Goal: Task Accomplishment & Management: Use online tool/utility

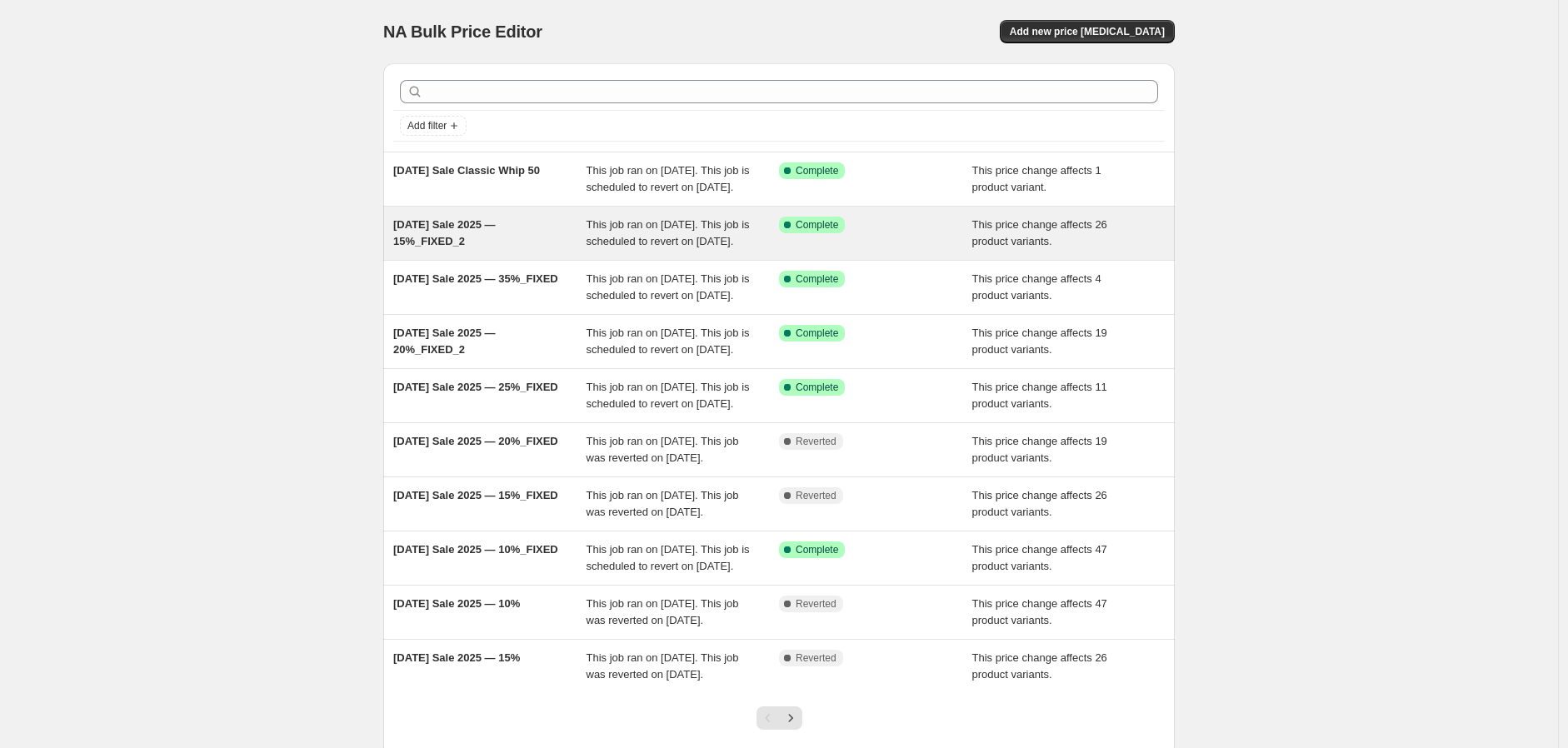
click at [471, 250] on div "Labor Day Sale 2025 — 15%_FIXED_2" at bounding box center [489, 233] width 193 height 34
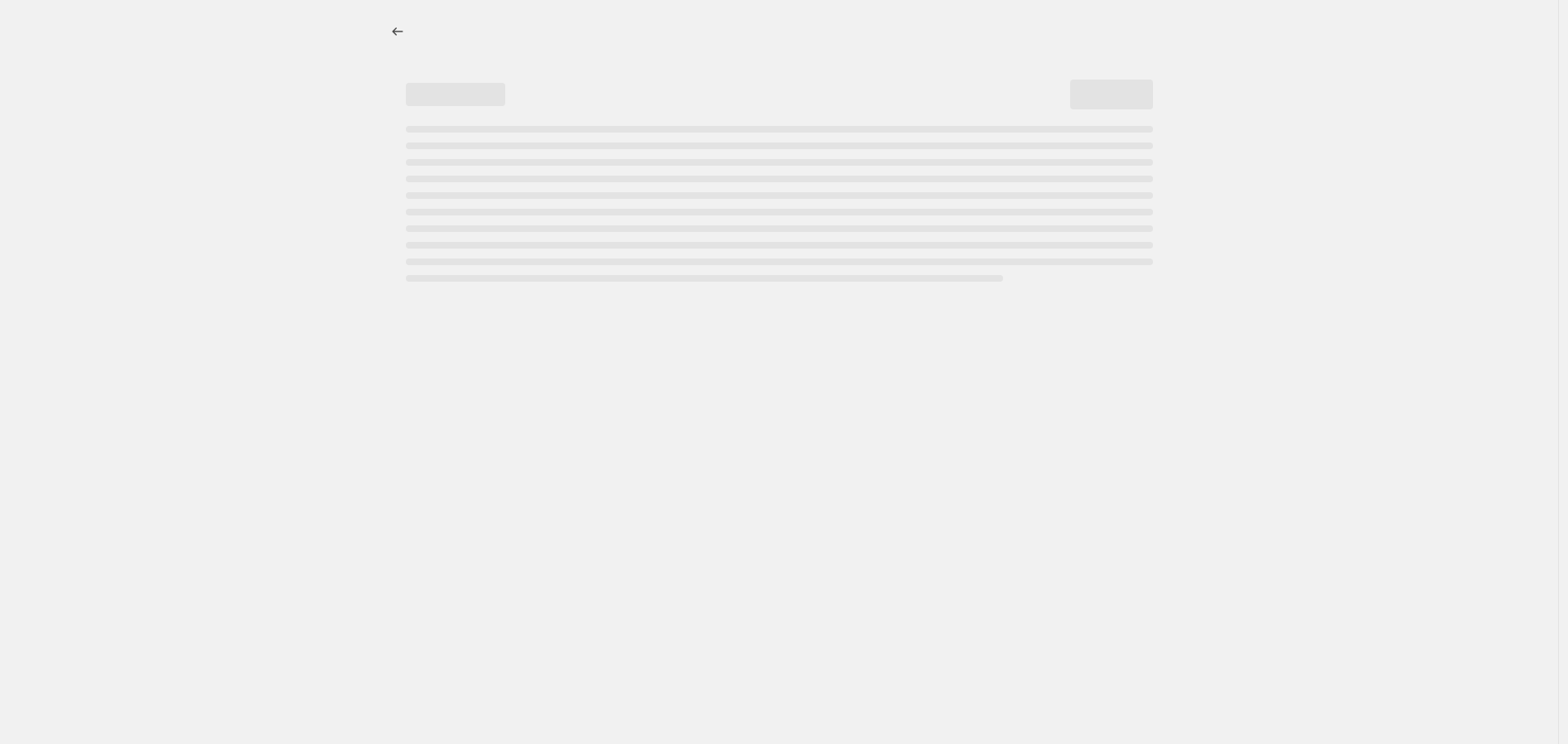
select select "no_change"
select select "pp"
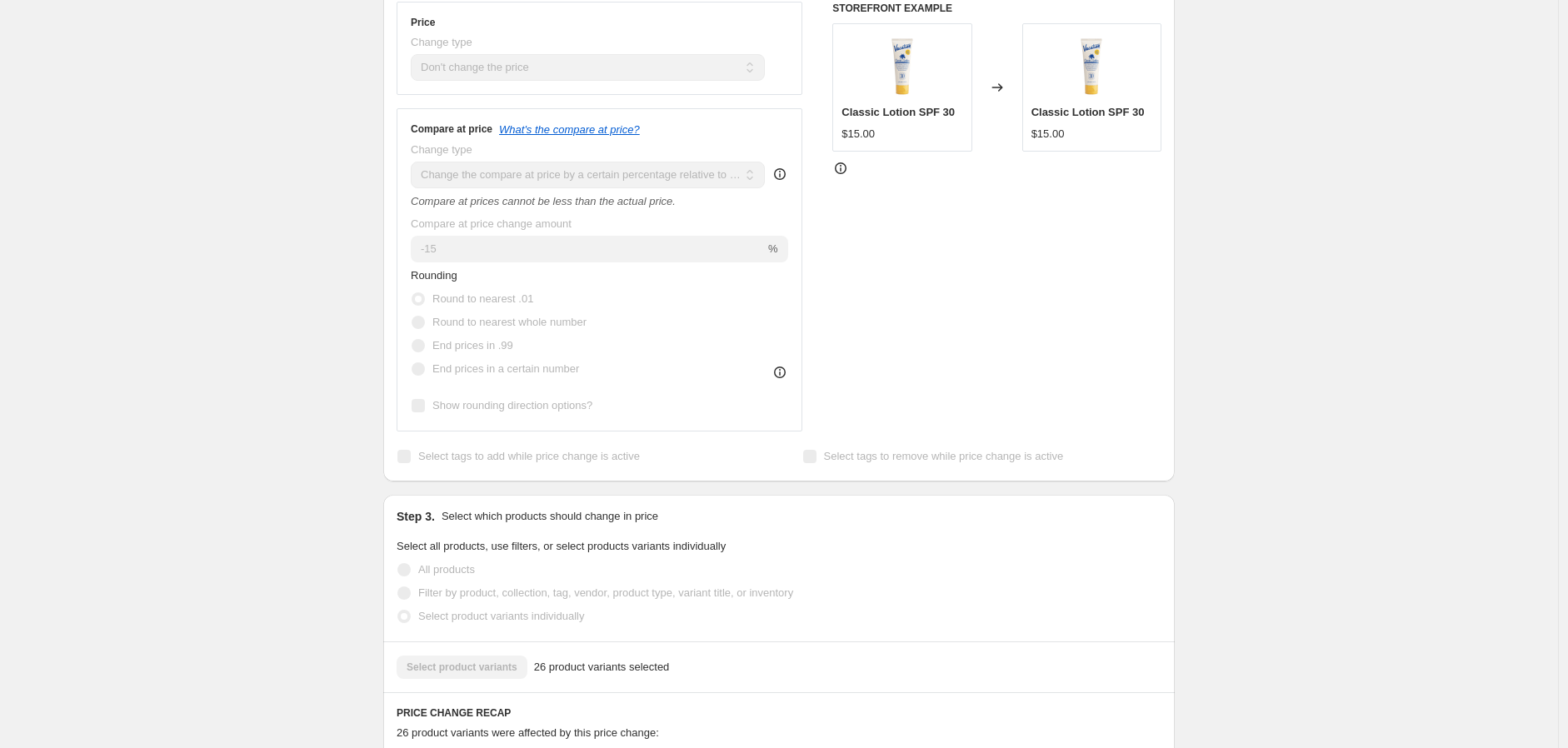
scroll to position [462, 0]
click at [234, 304] on div "Labor Day Sale 2025 — 15%_FIXED_2. This page is ready Labor Day Sale 2025 — 15%…" at bounding box center [779, 609] width 1558 height 2143
drag, startPoint x: 239, startPoint y: 310, endPoint x: 231, endPoint y: 311, distance: 8.1
